Goal: Navigation & Orientation: Find specific page/section

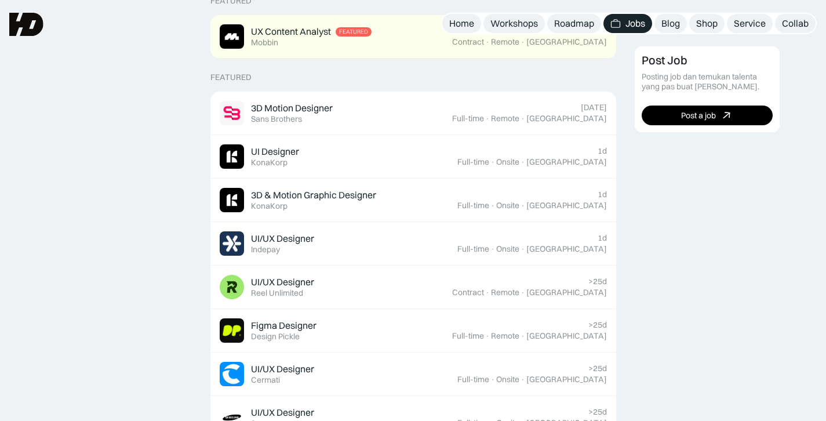
scroll to position [270, 0]
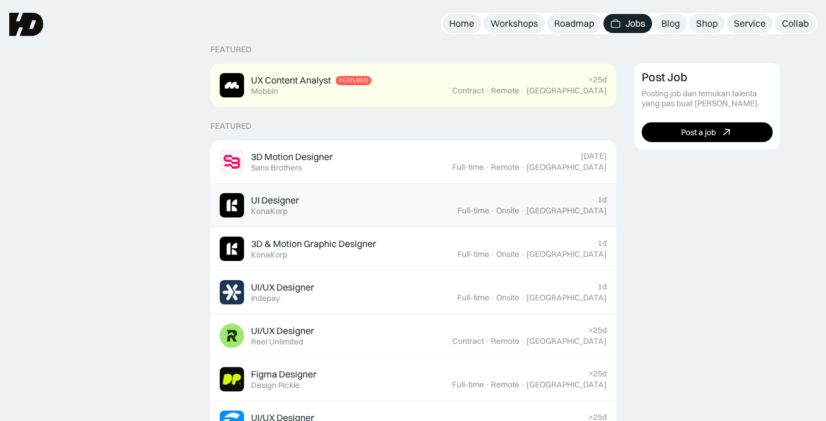
click at [303, 211] on div "UI Designer Featured KonaKorp" at bounding box center [339, 205] width 238 height 24
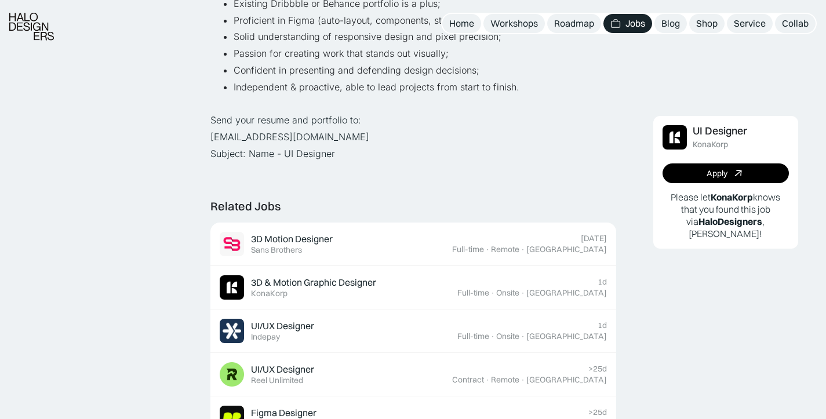
scroll to position [656, 0]
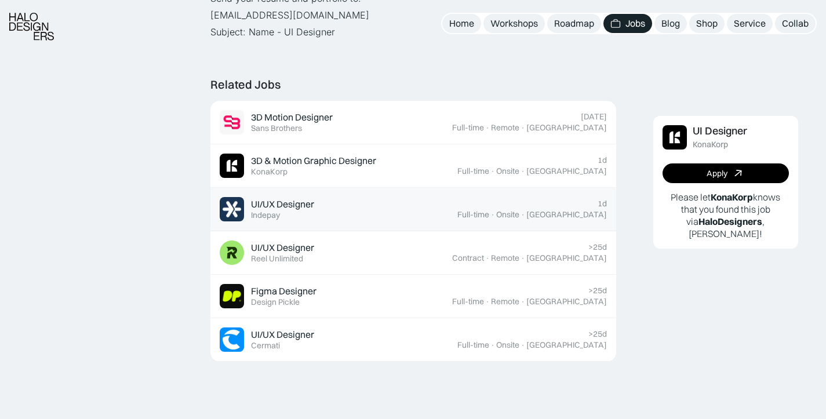
click at [289, 192] on link "UI/UX Designer Featured Indepay 1d Full-time · Onsite · Jakarta" at bounding box center [413, 209] width 406 height 43
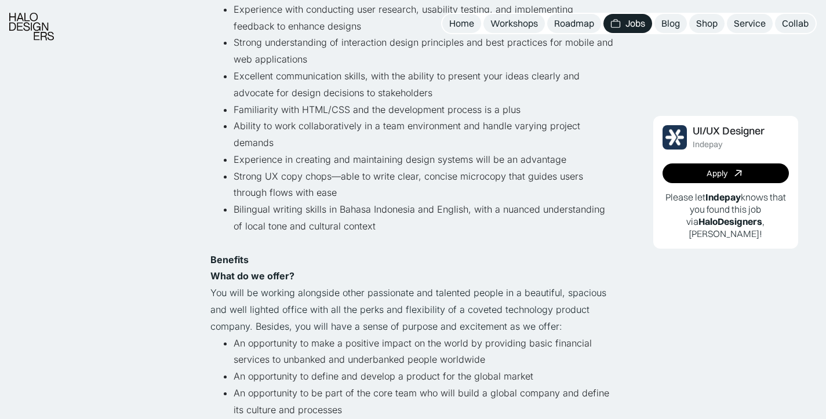
scroll to position [693, 0]
